Goal: Transaction & Acquisition: Purchase product/service

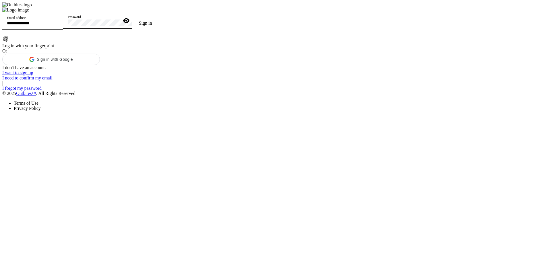
click at [59, 30] on div "Email address" at bounding box center [33, 21] width 52 height 16
type input "**********"
click at [119, 29] on div "Password" at bounding box center [94, 21] width 52 height 16
click at [132, 18] on button "Sign in" at bounding box center [145, 23] width 27 height 11
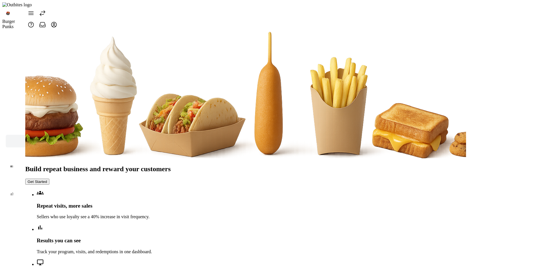
click at [48, 13] on span at bounding box center [43, 13] width 14 height 14
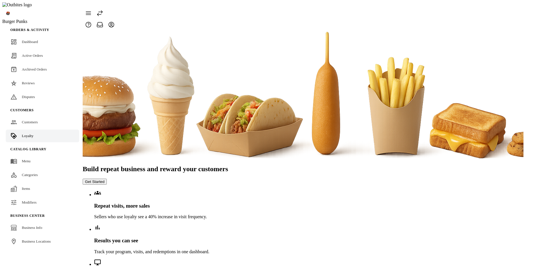
click at [107, 179] on button "Get Started" at bounding box center [95, 182] width 24 height 6
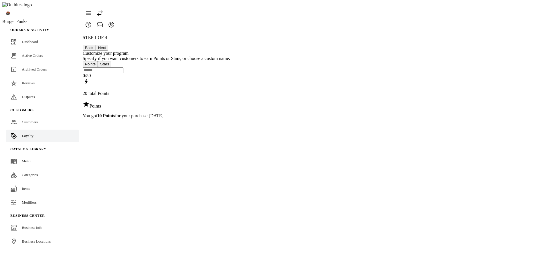
click at [108, 45] on button "Next" at bounding box center [102, 48] width 12 height 6
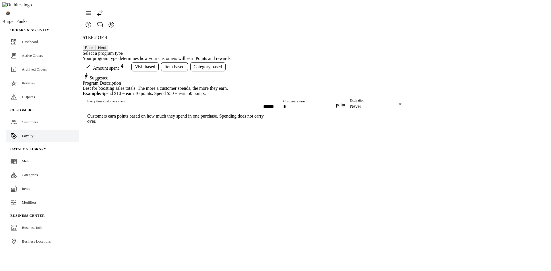
click at [108, 45] on button "Next" at bounding box center [102, 48] width 12 height 6
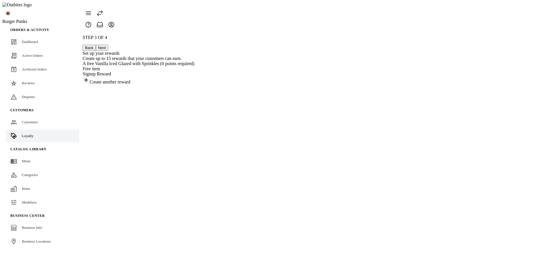
click at [108, 45] on button "Next" at bounding box center [102, 48] width 12 height 6
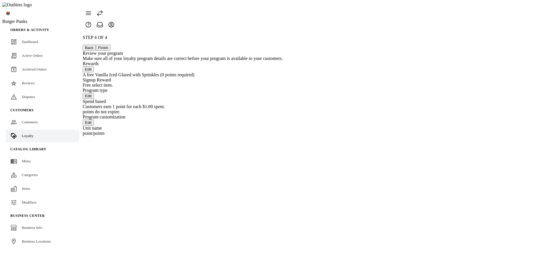
click at [96, 45] on button "Back" at bounding box center [89, 48] width 13 height 6
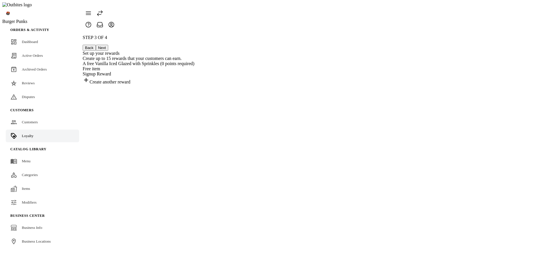
click at [96, 45] on button "Back" at bounding box center [89, 48] width 13 height 6
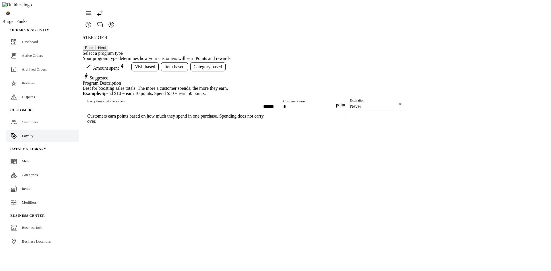
click at [108, 45] on button "Next" at bounding box center [102, 48] width 12 height 6
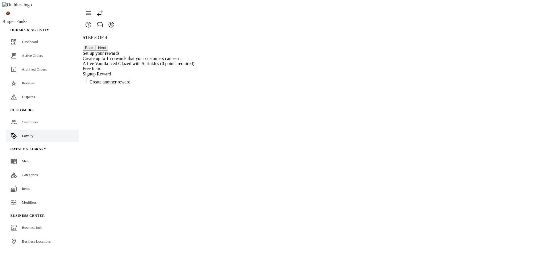
click at [194, 66] on div "Free item" at bounding box center [139, 68] width 112 height 5
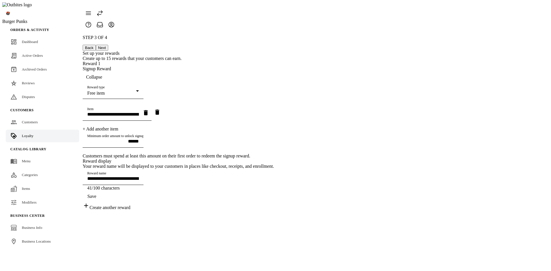
click at [96, 45] on button "Back" at bounding box center [89, 48] width 13 height 6
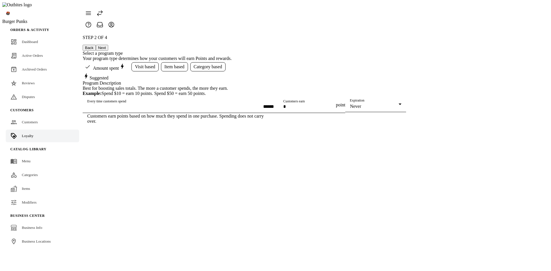
click at [108, 45] on button "Next" at bounding box center [102, 48] width 12 height 6
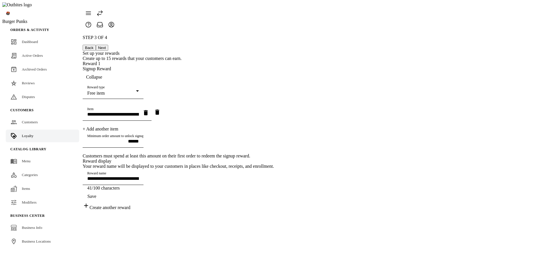
click at [108, 45] on button "Next" at bounding box center [102, 48] width 12 height 6
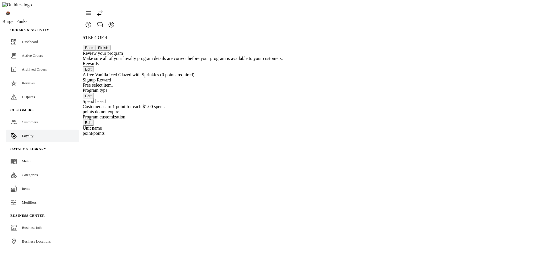
click at [96, 45] on button "Back" at bounding box center [89, 48] width 13 height 6
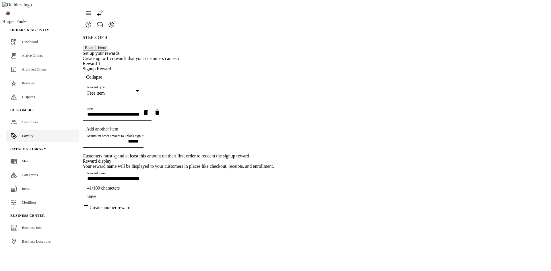
click at [108, 45] on button "Next" at bounding box center [102, 48] width 12 height 6
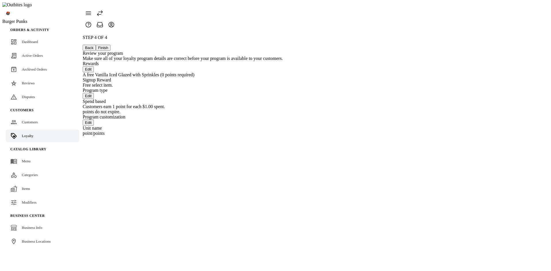
click at [111, 45] on button "Finish" at bounding box center [103, 48] width 15 height 6
click at [96, 45] on button "Back" at bounding box center [89, 48] width 13 height 6
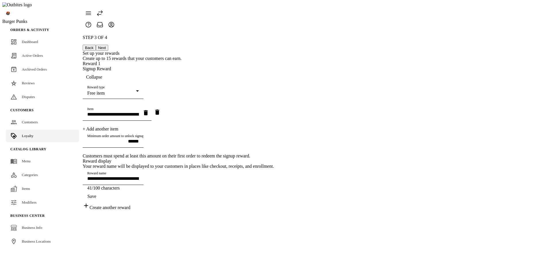
click at [106, 70] on span "button" at bounding box center [94, 77] width 23 height 14
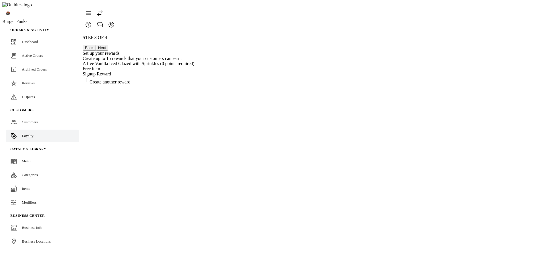
click at [194, 85] on div "Create another reward" at bounding box center [139, 81] width 112 height 8
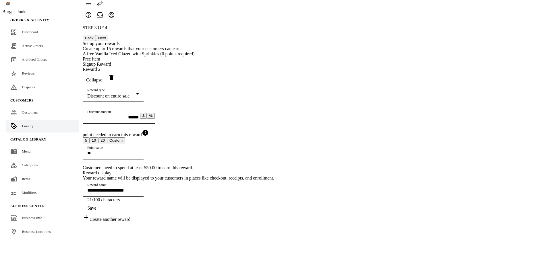
scroll to position [31, 0]
click at [96, 211] on span "Save" at bounding box center [91, 208] width 9 height 5
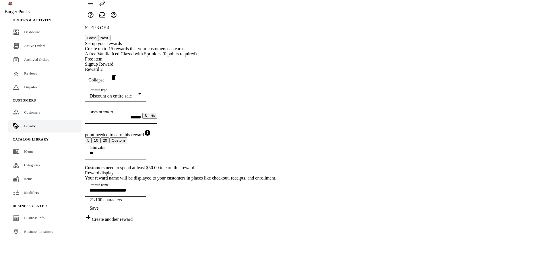
scroll to position [0, 0]
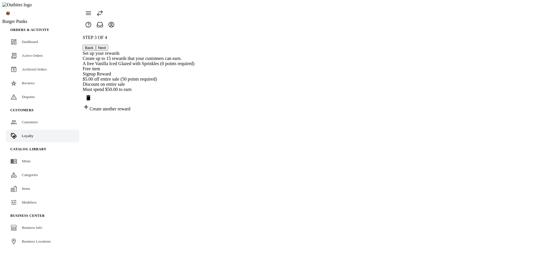
click at [108, 45] on button "Next" at bounding box center [102, 48] width 12 height 6
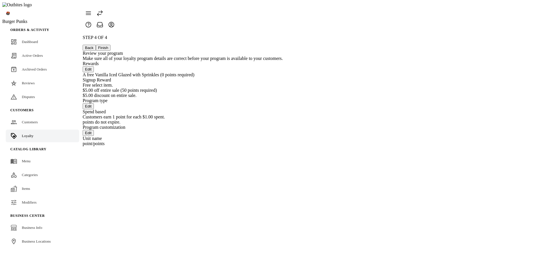
click at [111, 45] on button "Finish" at bounding box center [103, 48] width 15 height 6
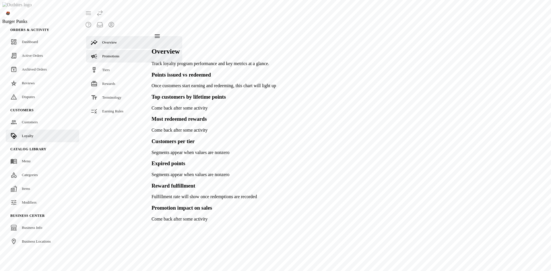
click at [106, 54] on span "Promotions" at bounding box center [110, 56] width 17 height 4
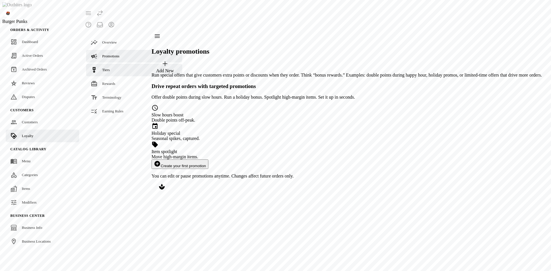
click at [104, 68] on span "Tiers" at bounding box center [105, 70] width 7 height 4
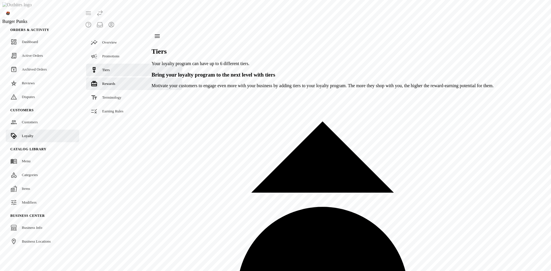
click at [111, 82] on span "Rewards" at bounding box center [108, 84] width 13 height 4
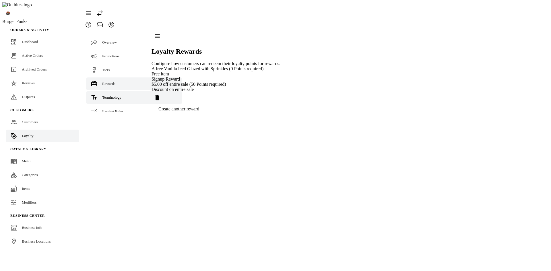
click at [112, 95] on span "Terminology" at bounding box center [111, 97] width 19 height 4
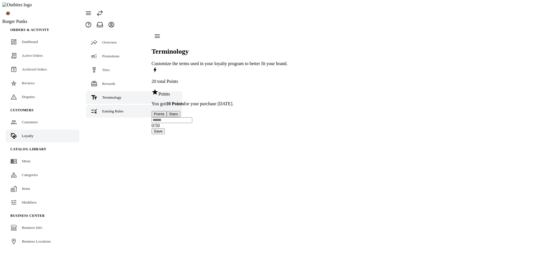
click at [114, 109] on span "Earning Rules" at bounding box center [112, 111] width 21 height 4
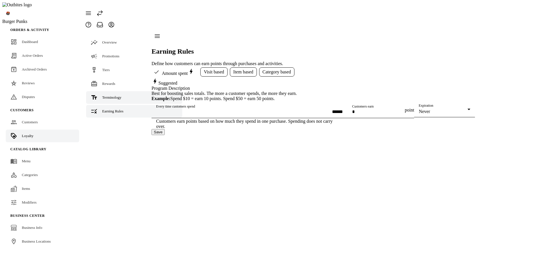
click at [115, 95] on span "Terminology" at bounding box center [111, 97] width 19 height 4
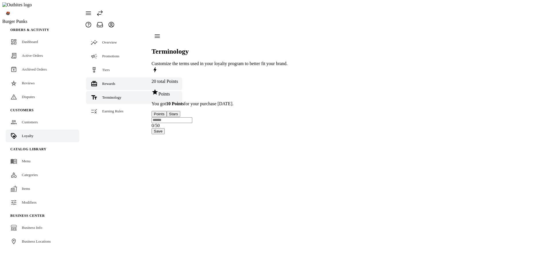
click at [113, 82] on span "Rewards" at bounding box center [108, 84] width 13 height 4
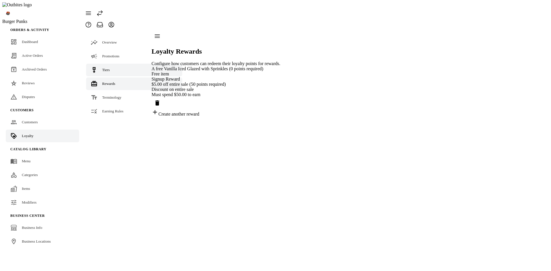
click at [112, 64] on link "Tiers" at bounding box center [134, 70] width 96 height 13
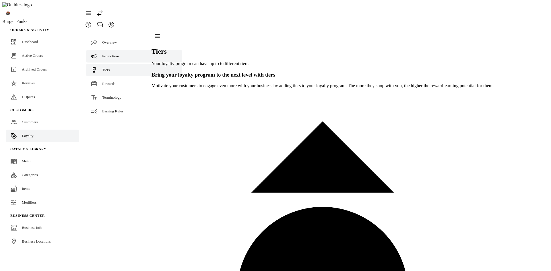
click at [112, 54] on span "Promotions" at bounding box center [110, 56] width 17 height 4
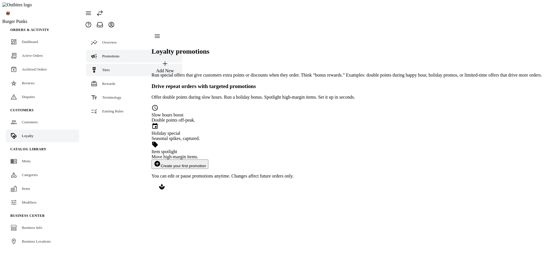
click at [112, 64] on link "Tiers" at bounding box center [134, 70] width 96 height 13
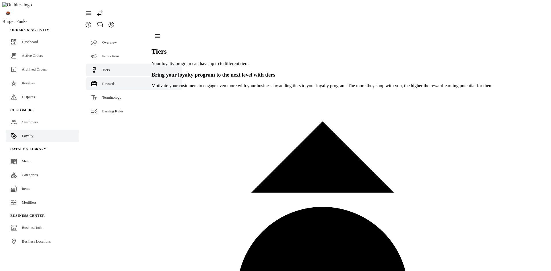
click at [111, 82] on span "Rewards" at bounding box center [108, 84] width 13 height 4
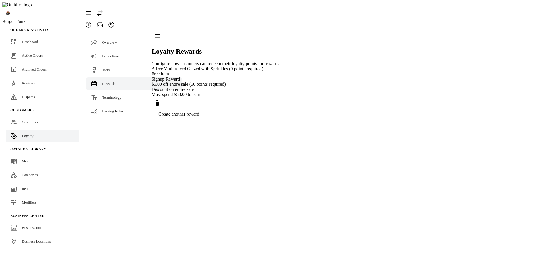
click at [280, 117] on div "Loyalty Rewards Configure how customers can redeem their loyalty points for rew…" at bounding box center [216, 73] width 129 height 86
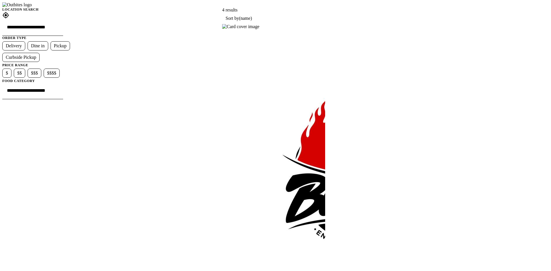
click at [260, 29] on img at bounding box center [240, 26] width 37 height 5
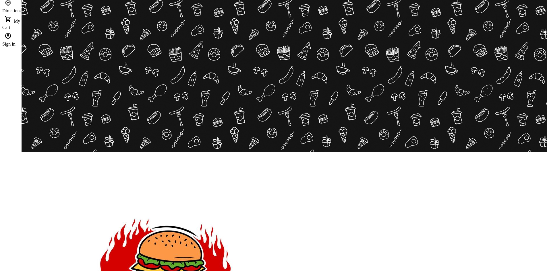
scroll to position [29, 0]
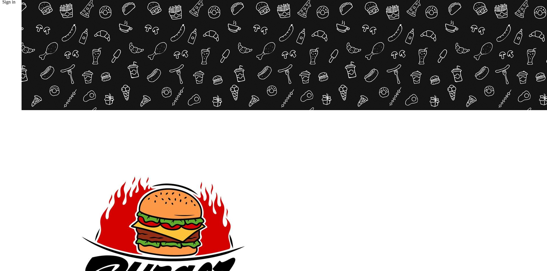
scroll to position [57, 0]
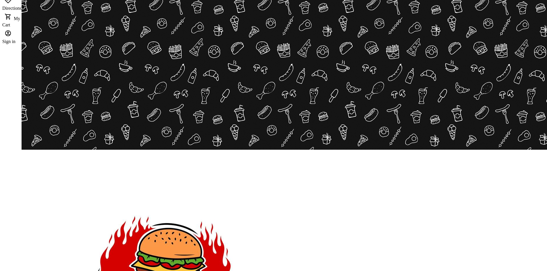
scroll to position [29, 0]
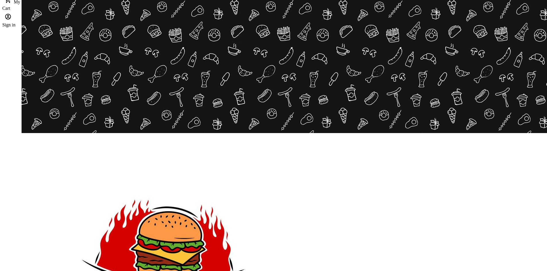
scroll to position [29, 0]
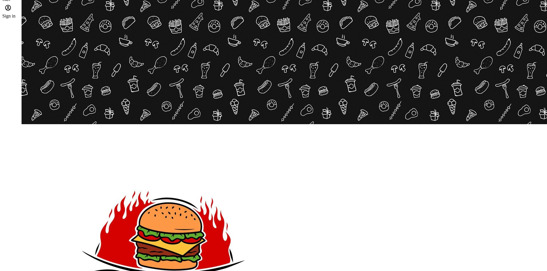
scroll to position [57, 0]
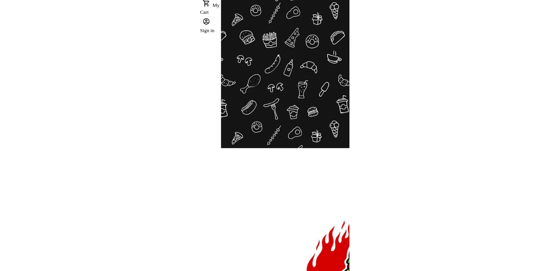
scroll to position [57, 0]
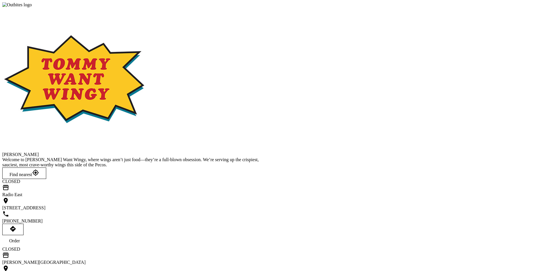
click at [20, 239] on div "Order" at bounding box center [14, 241] width 11 height 5
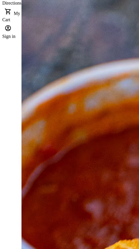
scroll to position [57, 0]
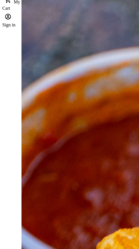
scroll to position [57, 0]
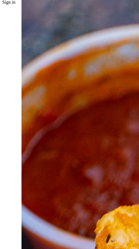
scroll to position [86, 0]
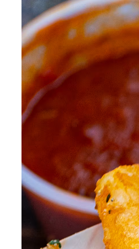
scroll to position [111, 0]
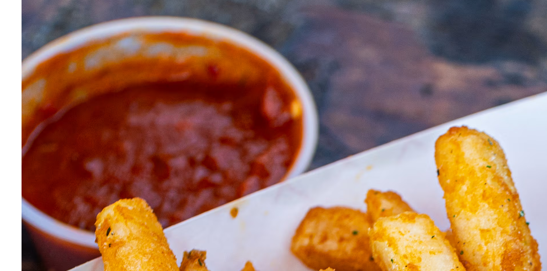
scroll to position [57, 0]
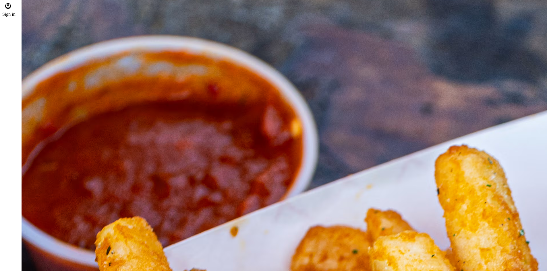
scroll to position [57, 0]
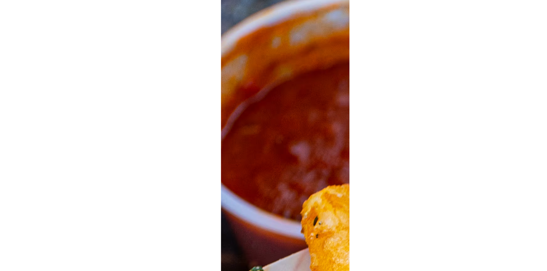
scroll to position [115, 0]
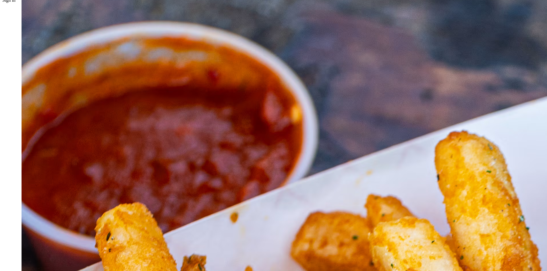
scroll to position [57, 0]
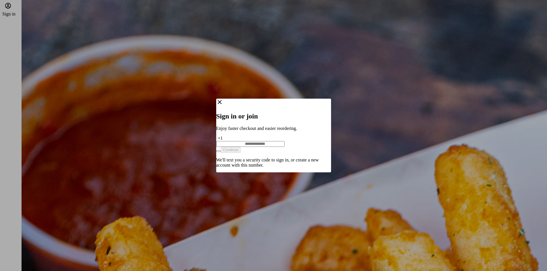
scroll to position [0, 0]
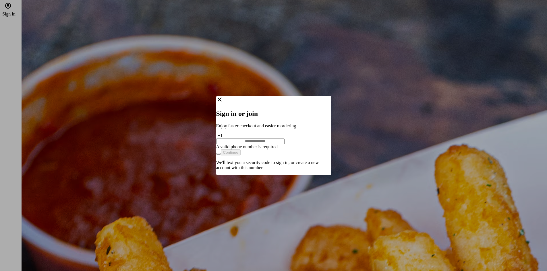
click at [223, 103] on icon "Close" at bounding box center [219, 99] width 7 height 7
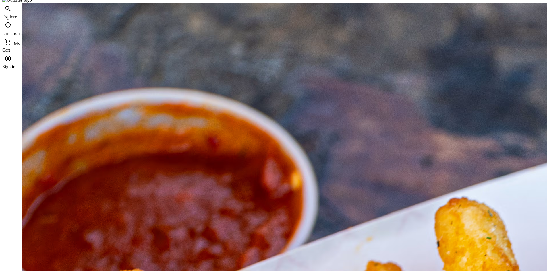
scroll to position [0, 0]
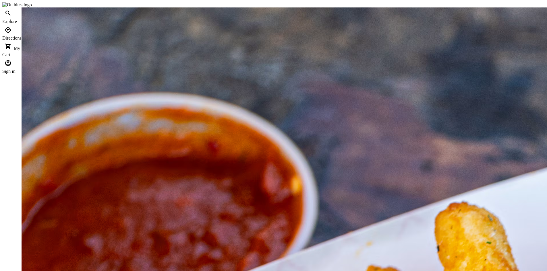
drag, startPoint x: 332, startPoint y: 119, endPoint x: 315, endPoint y: 107, distance: 21.0
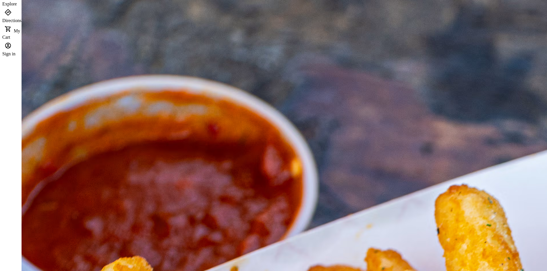
scroll to position [57, 0]
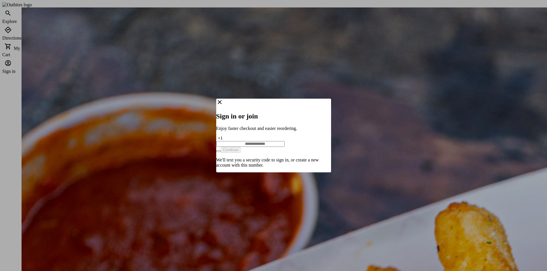
click at [392, 199] on div at bounding box center [273, 135] width 547 height 271
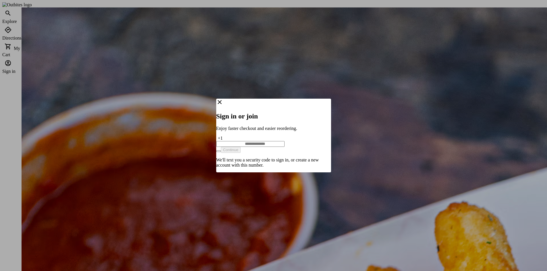
drag, startPoint x: 390, startPoint y: 207, endPoint x: 396, endPoint y: 208, distance: 6.7
click at [390, 208] on div at bounding box center [273, 135] width 547 height 271
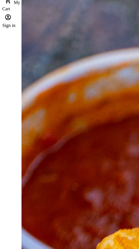
scroll to position [57, 0]
